Goal: Task Accomplishment & Management: Complete application form

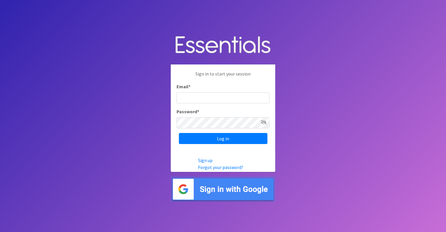
click at [193, 96] on input "Email *" at bounding box center [223, 97] width 93 height 11
type input "[PERSON_NAME][EMAIL_ADDRESS][PERSON_NAME][DOMAIN_NAME]"
click at [265, 122] on icon at bounding box center [264, 122] width 6 height 5
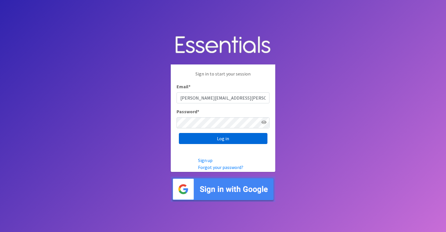
click at [231, 140] on input "Log in" at bounding box center [223, 138] width 89 height 11
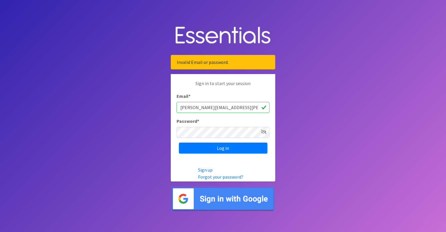
click at [265, 132] on icon at bounding box center [264, 131] width 6 height 5
click at [235, 149] on input "Log in" at bounding box center [223, 148] width 89 height 11
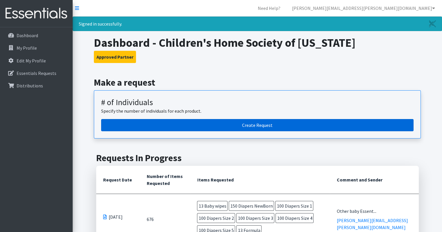
click at [253, 124] on link "Create Request" at bounding box center [257, 125] width 312 height 12
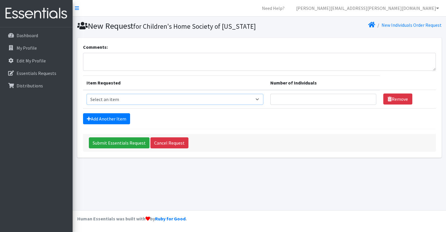
click at [100, 98] on select "Select an item # - Total number of kids being served with this order: Baby wipe…" at bounding box center [175, 99] width 177 height 11
select select "10203"
click at [87, 94] on select "Select an item # - Total number of kids being served with this order: Baby wipe…" at bounding box center [175, 99] width 177 height 11
click at [305, 101] on input "Number of Individuals" at bounding box center [323, 99] width 106 height 11
type input "13"
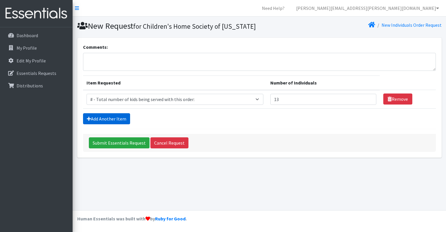
click at [89, 119] on icon at bounding box center [89, 118] width 4 height 5
click at [109, 118] on link "Add Another Item" at bounding box center [106, 118] width 47 height 11
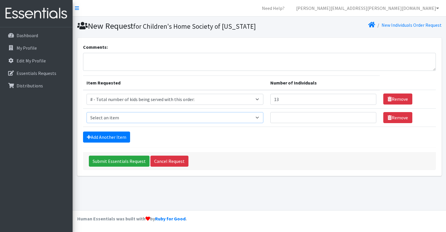
click at [109, 118] on select "Select an item # - Total number of kids being served with this order: Baby wipe…" at bounding box center [175, 117] width 177 height 11
select select "2649"
click at [87, 112] on select "Select an item # - Total number of kids being served with this order: Baby wipe…" at bounding box center [175, 117] width 177 height 11
click at [302, 117] on input "Number of Individuals" at bounding box center [323, 117] width 106 height 11
type input "13"
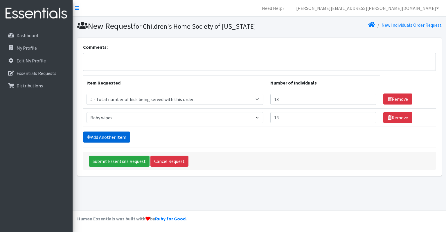
click at [120, 136] on link "Add Another Item" at bounding box center [106, 137] width 47 height 11
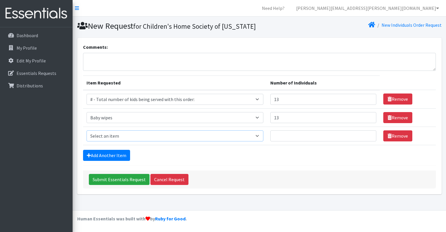
click at [114, 132] on select "Select an item # - Total number of kids being served with this order: Baby wipe…" at bounding box center [175, 135] width 177 height 11
select select "2648"
click at [87, 130] on select "Select an item # - Total number of kids being served with this order: Baby wipe…" at bounding box center [175, 135] width 177 height 11
click at [122, 156] on link "Add Another Item" at bounding box center [106, 155] width 47 height 11
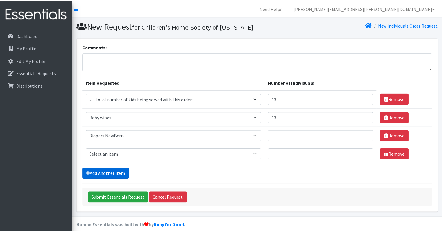
scroll to position [6, 0]
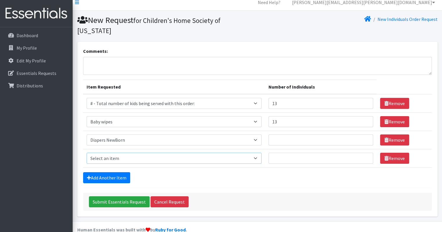
click at [121, 153] on select "Select an item # - Total number of kids being served with this order: Baby wipe…" at bounding box center [174, 158] width 175 height 11
select select "2668"
click at [87, 153] on select "Select an item # - Total number of kids being served with this order: Baby wipe…" at bounding box center [174, 158] width 175 height 11
click at [127, 172] on link "Add Another Item" at bounding box center [106, 177] width 47 height 11
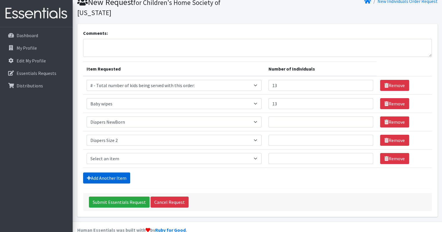
scroll to position [24, 0]
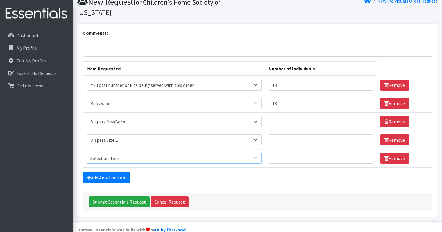
click at [126, 153] on select "Select an item # - Total number of kids being served with this order: Baby wipe…" at bounding box center [174, 158] width 175 height 11
select select "2661"
click at [87, 153] on select "Select an item # - Total number of kids being served with this order: Baby wipe…" at bounding box center [174, 158] width 175 height 11
click at [105, 172] on link "Add Another Item" at bounding box center [106, 177] width 47 height 11
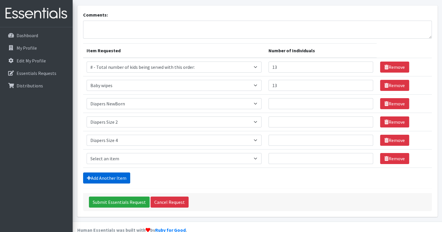
scroll to position [42, 0]
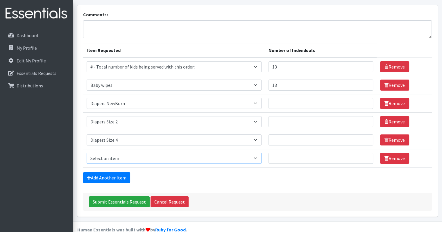
click at [117, 153] on select "Select an item # - Total number of kids being served with this order: Baby wipe…" at bounding box center [174, 158] width 175 height 11
select select "2674"
click at [87, 153] on select "Select an item # - Total number of kids being served with this order: Baby wipe…" at bounding box center [174, 158] width 175 height 11
click at [307, 98] on input "Number of Individuals" at bounding box center [320, 103] width 105 height 11
type input "150"
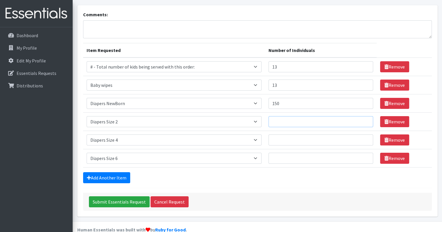
click at [283, 116] on input "Number of Individuals" at bounding box center [320, 121] width 105 height 11
type input "150"
click at [280, 134] on input "Number of Individuals" at bounding box center [320, 139] width 105 height 11
type input "150"
click at [281, 153] on input "Number of Individuals" at bounding box center [320, 158] width 105 height 11
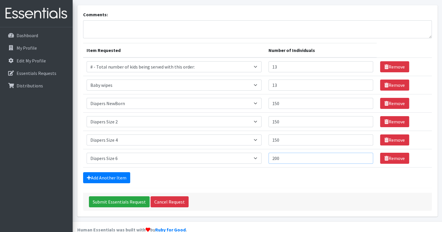
type input "200"
click at [236, 172] on div "Add Another Item" at bounding box center [257, 177] width 348 height 11
click at [95, 172] on link "Add Another Item" at bounding box center [106, 177] width 47 height 11
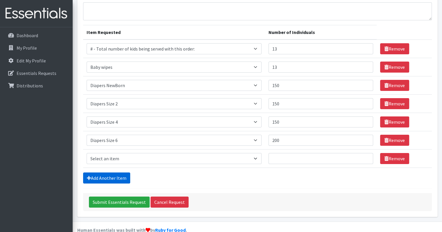
scroll to position [60, 0]
click at [131, 153] on select "Select an item # - Total number of kids being served with this order: Baby wipe…" at bounding box center [174, 158] width 175 height 11
select select "10202"
click at [87, 153] on select "Select an item # - Total number of kids being served with this order: Baby wipe…" at bounding box center [174, 158] width 175 height 11
click at [107, 172] on link "Add Another Item" at bounding box center [106, 177] width 47 height 11
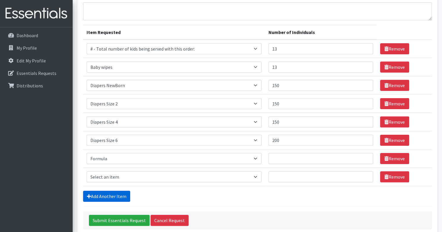
scroll to position [79, 0]
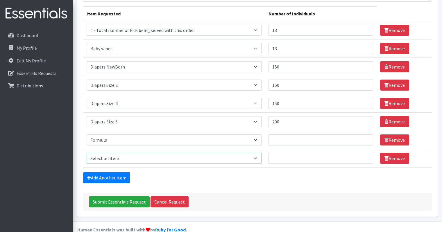
click at [109, 153] on select "Select an item # - Total number of kids being served with this order: Baby wipe…" at bounding box center [174, 158] width 175 height 11
select select "15228"
click at [87, 153] on select "Select an item # - Total number of kids being served with this order: Baby wipe…" at bounding box center [174, 158] width 175 height 11
click at [119, 172] on link "Add Another Item" at bounding box center [106, 177] width 47 height 11
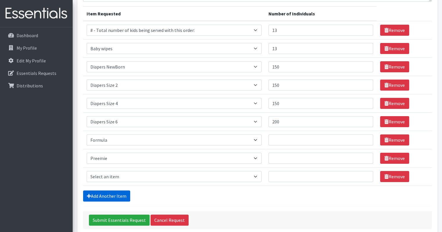
scroll to position [97, 0]
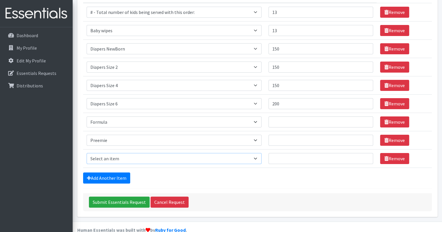
click at [123, 153] on select "Select an item # - Total number of kids being served with this order: Baby wipe…" at bounding box center [174, 158] width 175 height 11
click at [196, 160] on form "Comments: Item Requested Number of Individuals Item Requested Select an item # …" at bounding box center [257, 83] width 348 height 255
click at [391, 153] on link "Remove" at bounding box center [394, 158] width 29 height 11
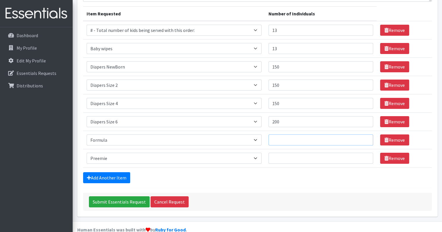
click at [287, 134] on input "Number of Individuals" at bounding box center [320, 139] width 105 height 11
type input "13"
click at [285, 153] on input "Number of Individuals" at bounding box center [320, 158] width 105 height 11
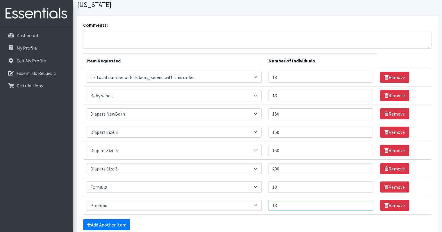
scroll to position [0, 0]
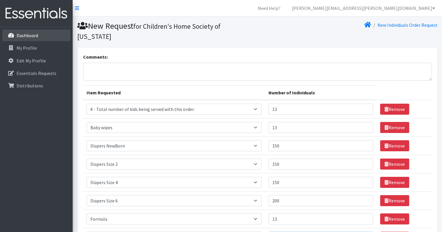
type input "13"
click at [27, 39] on link "Dashboard" at bounding box center [36, 36] width 68 height 12
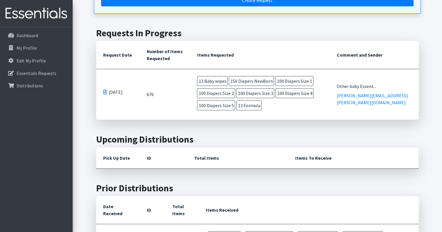
scroll to position [116, 0]
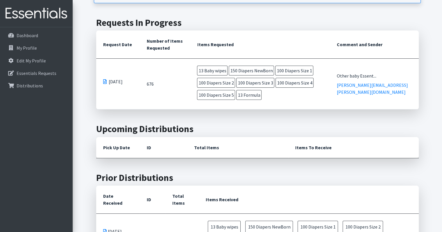
click at [105, 79] on span at bounding box center [104, 81] width 3 height 5
click at [105, 81] on span at bounding box center [104, 81] width 3 height 5
click at [105, 82] on span at bounding box center [104, 81] width 3 height 5
click at [103, 80] on span at bounding box center [104, 81] width 3 height 5
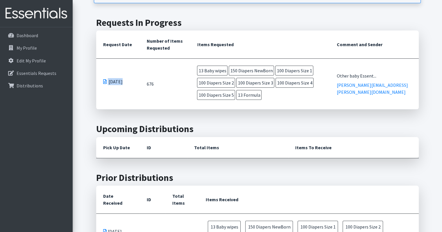
scroll to position [203, 0]
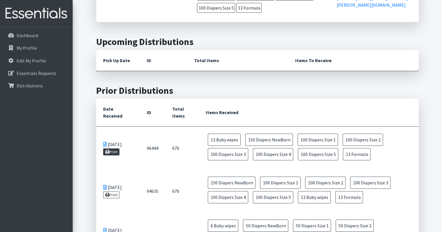
click at [107, 151] on icon at bounding box center [107, 152] width 4 height 4
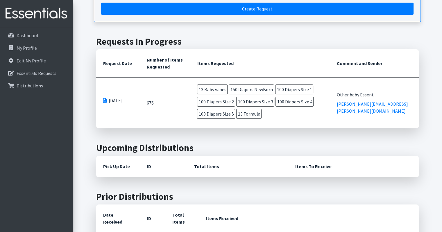
scroll to position [87, 0]
